Goal: Complete application form: Complete application form

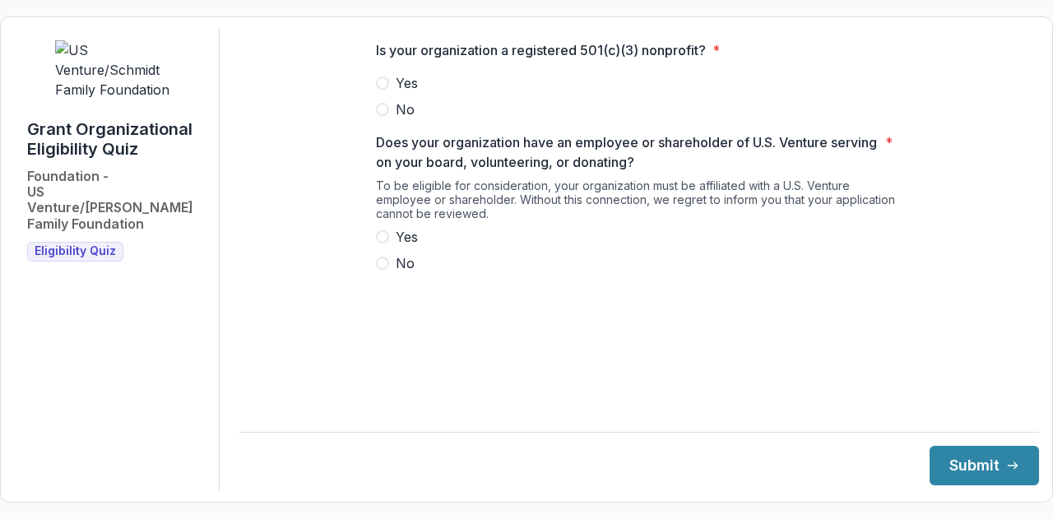
click at [382, 90] on span at bounding box center [382, 83] width 13 height 13
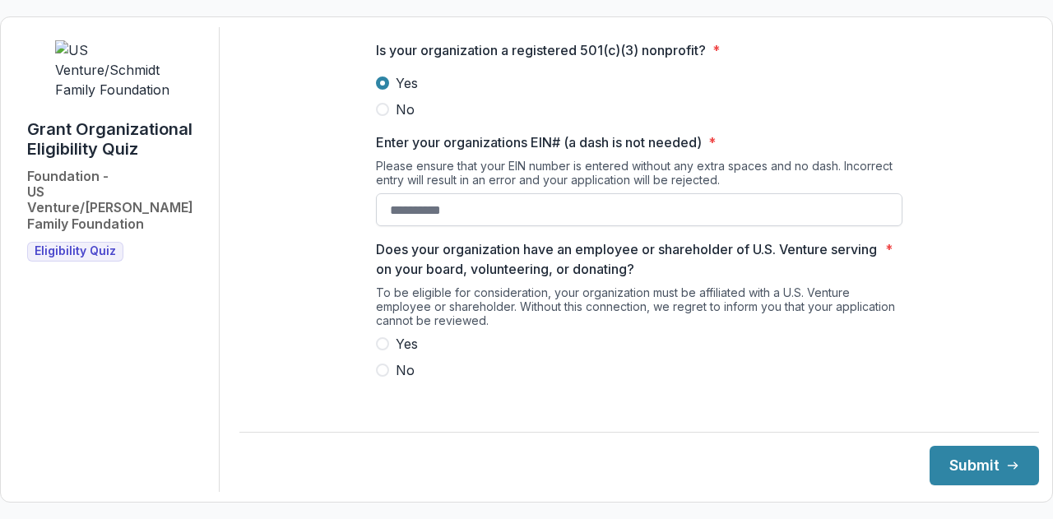
drag, startPoint x: 1025, startPoint y: 243, endPoint x: 432, endPoint y: 221, distance: 593.7
click at [432, 221] on input "Enter your organizations EIN# (a dash is not needed) *" at bounding box center [639, 209] width 527 height 33
click at [388, 220] on input "Enter your organizations EIN# (a dash is not needed) *" at bounding box center [639, 209] width 527 height 33
paste input "**********"
type input "**********"
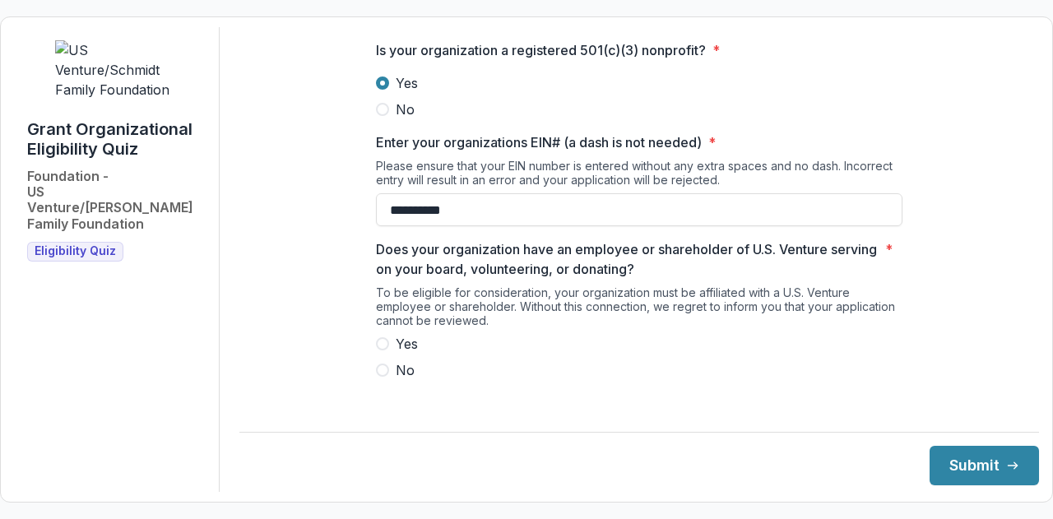
click at [377, 377] on span at bounding box center [382, 370] width 13 height 13
drag, startPoint x: 1025, startPoint y: 381, endPoint x: 964, endPoint y: 470, distance: 108.2
click at [964, 470] on button "Submit" at bounding box center [984, 466] width 109 height 40
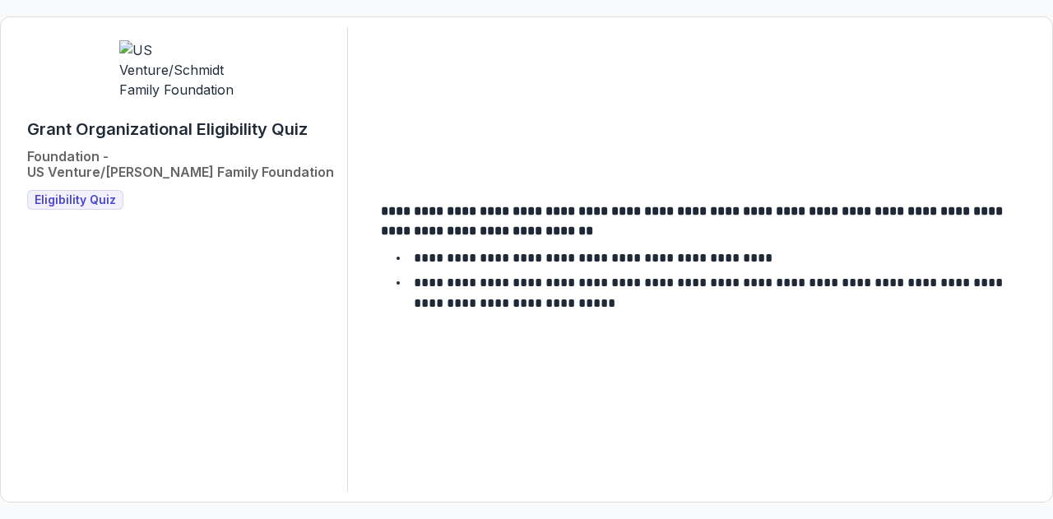
click at [63, 193] on span "Eligibility Quiz" at bounding box center [75, 200] width 81 height 14
click at [62, 193] on span "Eligibility Quiz" at bounding box center [75, 200] width 81 height 14
